Goal: Task Accomplishment & Management: Manage account settings

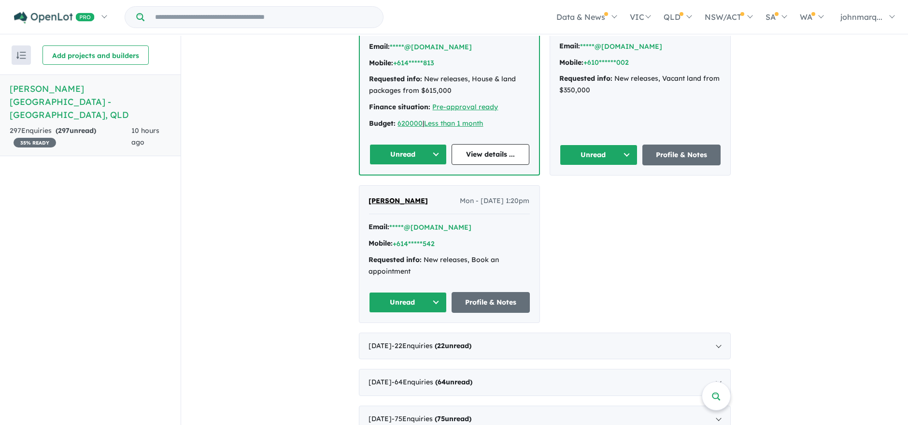
scroll to position [1610, 0]
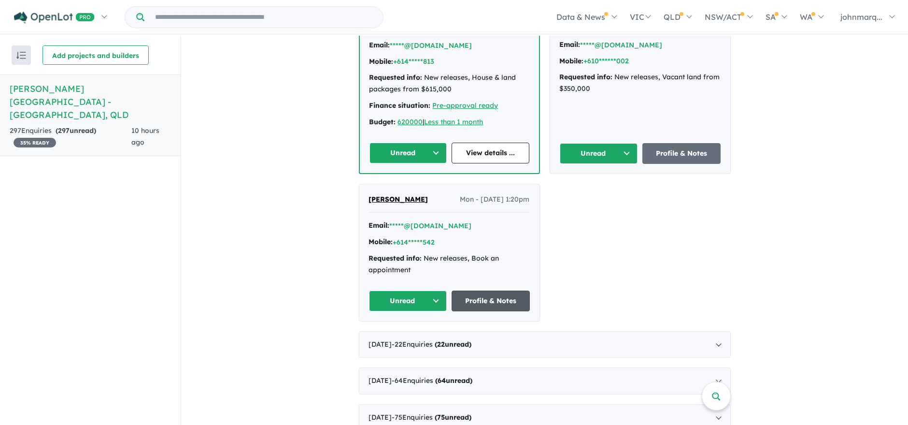
click at [485, 290] on link "Profile & Notes" at bounding box center [491, 300] width 78 height 21
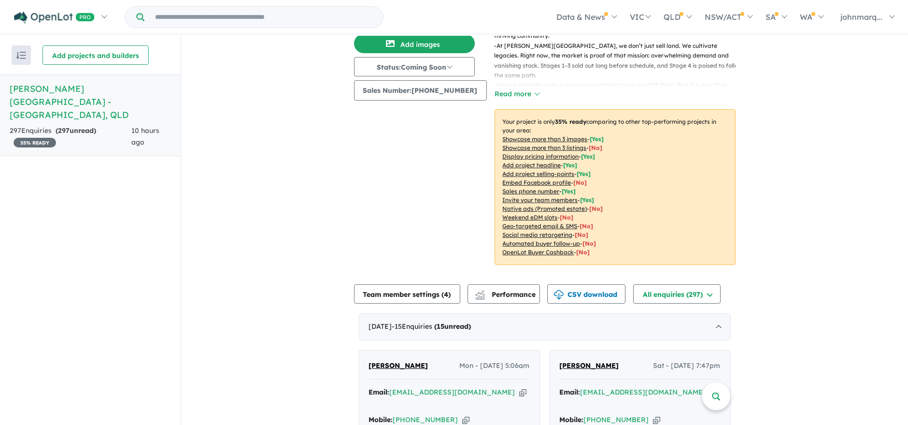
scroll to position [0, 0]
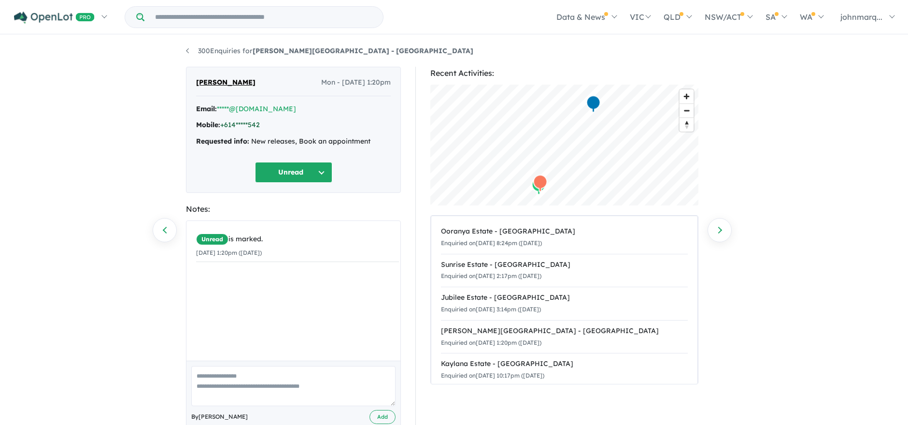
click at [235, 124] on link "+614*****542" at bounding box center [240, 124] width 40 height 9
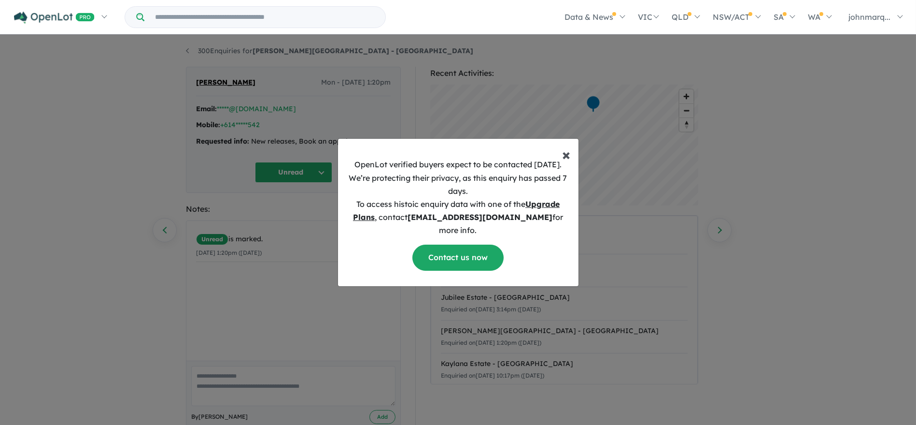
click at [568, 163] on span "×" at bounding box center [567, 153] width 8 height 19
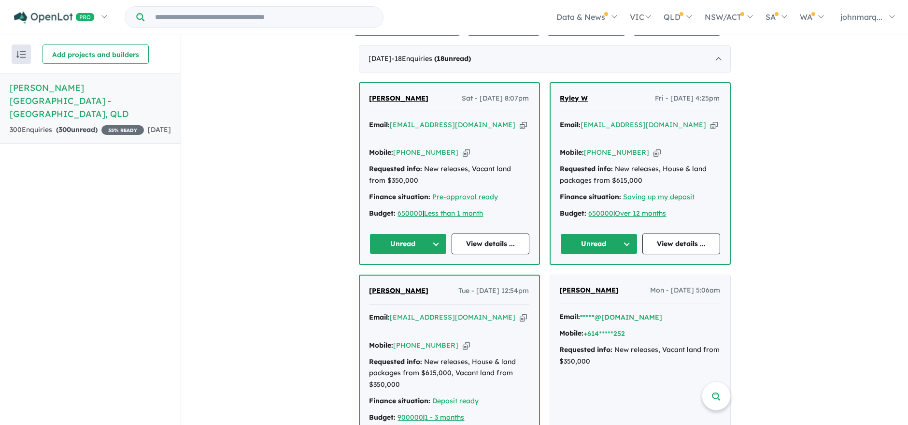
scroll to position [375, 0]
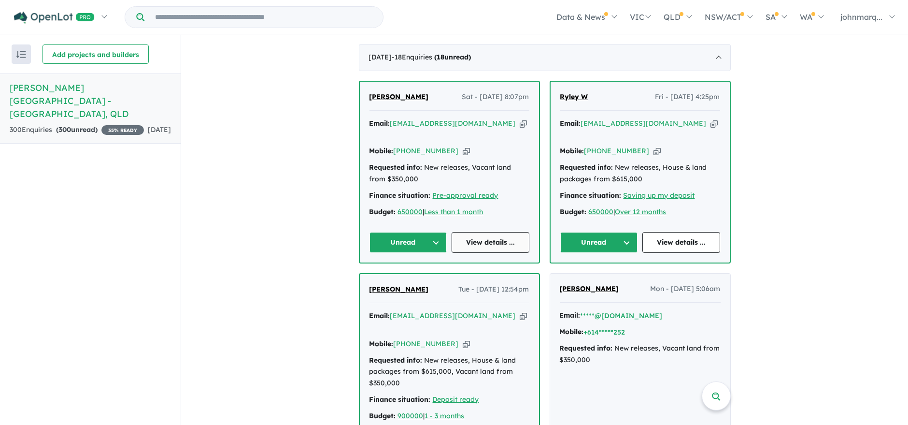
click at [482, 232] on link "View details ..." at bounding box center [491, 242] width 78 height 21
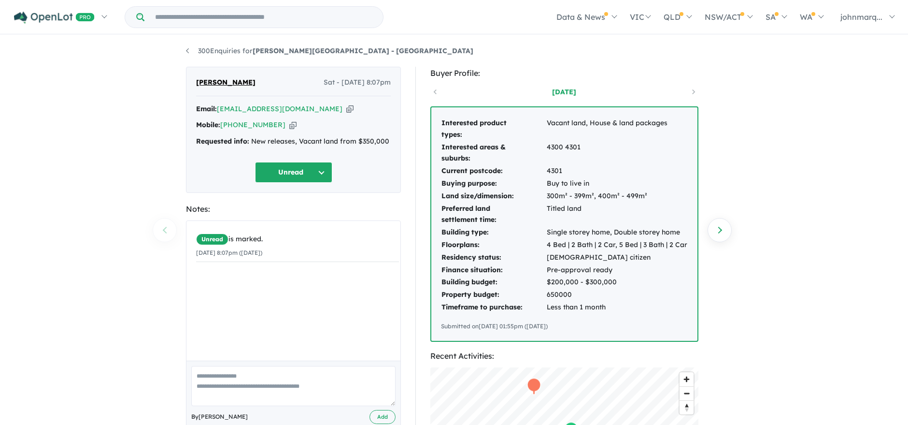
click at [346, 109] on icon "button" at bounding box center [349, 109] width 7 height 10
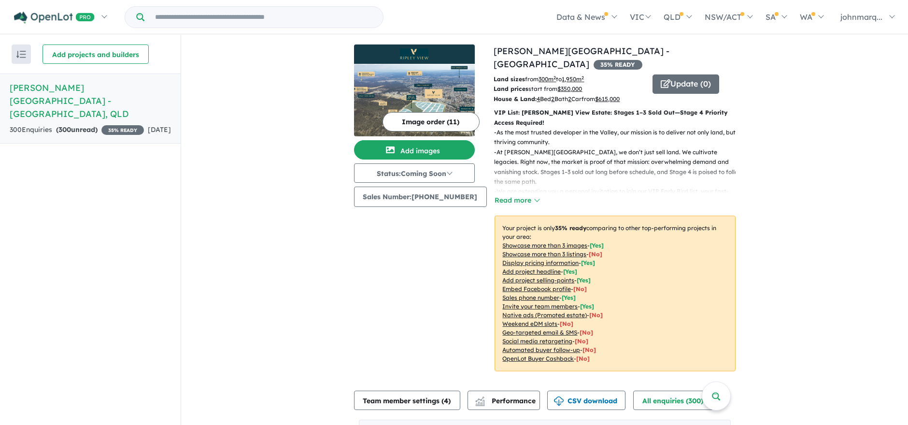
scroll to position [375, 0]
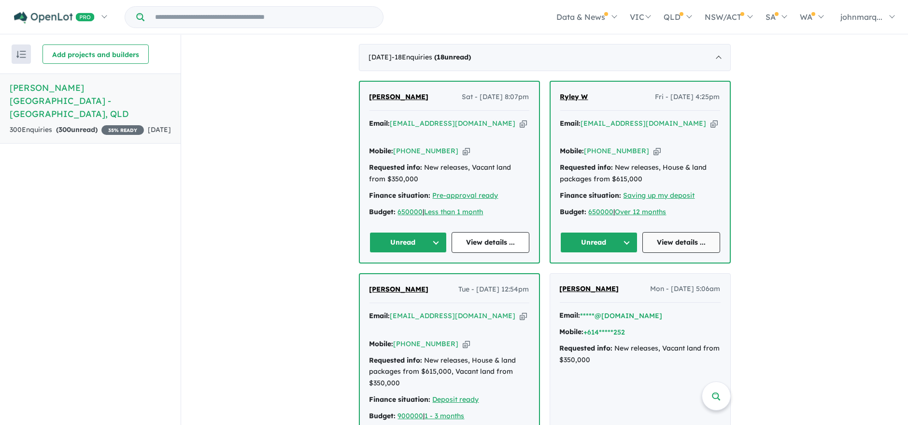
click at [664, 232] on link "View details ..." at bounding box center [681, 242] width 78 height 21
